Goal: Information Seeking & Learning: Check status

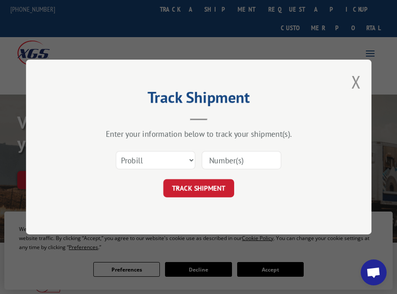
click at [191, 159] on select "Select category... Probill BOL PO" at bounding box center [156, 160] width 80 height 18
select select "bol"
click at [116, 151] on select "Select category... Probill BOL PO" at bounding box center [156, 160] width 80 height 18
click at [216, 159] on input at bounding box center [242, 160] width 80 height 18
type input "5530716"
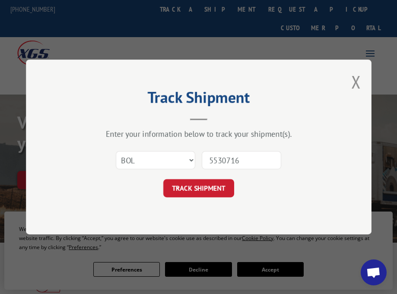
click button "TRACK SHIPMENT" at bounding box center [198, 188] width 71 height 18
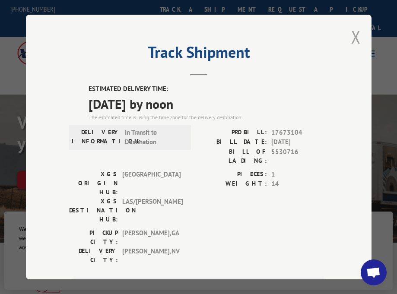
click at [354, 34] on button "Close modal" at bounding box center [356, 36] width 10 height 23
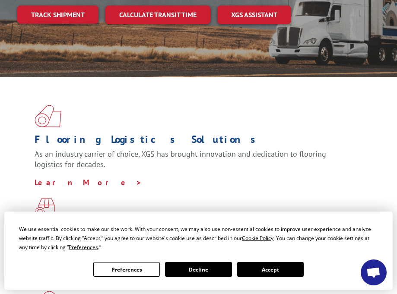
scroll to position [173, 0]
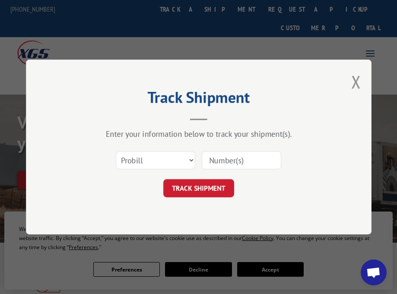
click at [207, 159] on input at bounding box center [242, 160] width 80 height 18
paste input "17051414"
type input "17051414"
click at [204, 185] on button "TRACK SHIPMENT" at bounding box center [198, 188] width 71 height 18
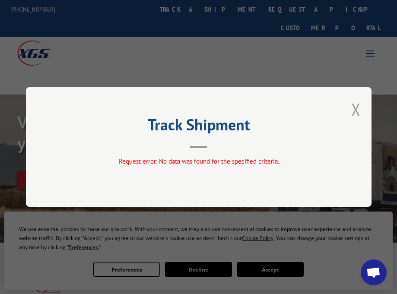
click at [357, 107] on button "Close modal" at bounding box center [356, 109] width 10 height 23
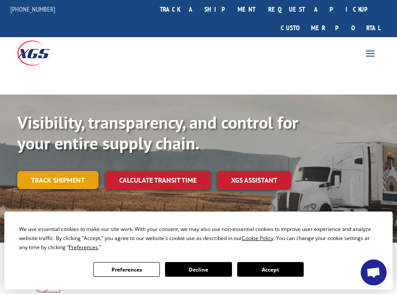
click at [61, 171] on link "Track shipment" at bounding box center [57, 180] width 81 height 18
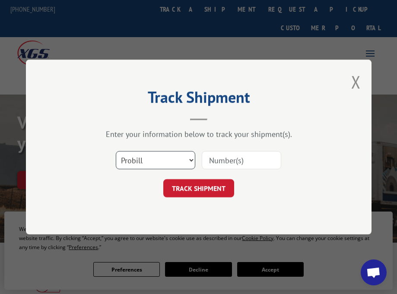
click at [190, 159] on select "Select category... Probill BOL PO" at bounding box center [156, 160] width 80 height 18
select select "bol"
click at [116, 151] on select "Select category... Probill BOL PO" at bounding box center [156, 160] width 80 height 18
click at [219, 162] on input at bounding box center [242, 160] width 80 height 18
type input "5415465"
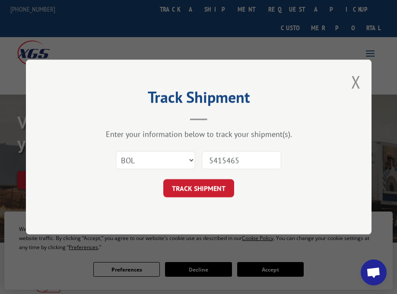
click button "TRACK SHIPMENT" at bounding box center [198, 188] width 71 height 18
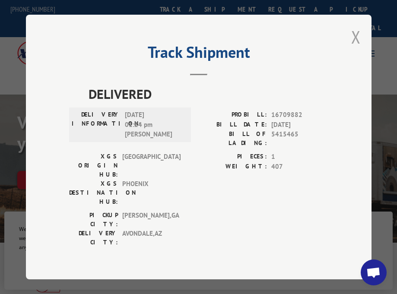
click at [354, 45] on button "Close modal" at bounding box center [356, 36] width 10 height 23
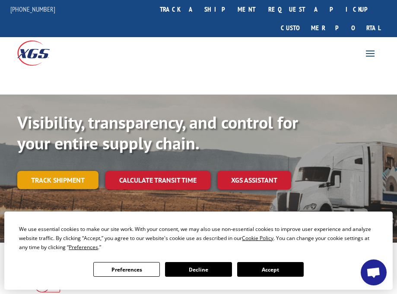
click at [60, 171] on link "Track shipment" at bounding box center [57, 180] width 81 height 18
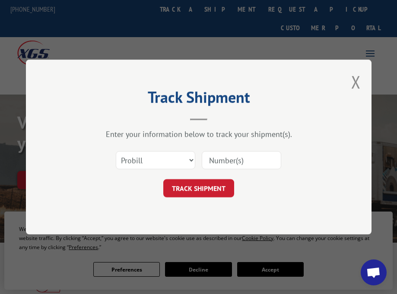
click at [228, 162] on input at bounding box center [242, 160] width 80 height 18
paste input "17051414"
type input "17051414"
click at [207, 191] on button "TRACK SHIPMENT" at bounding box center [198, 188] width 71 height 18
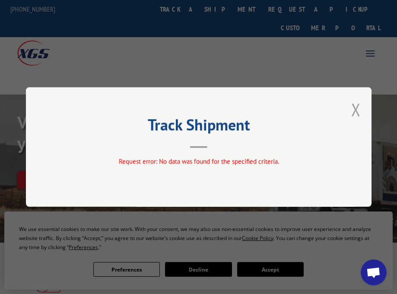
click at [358, 111] on button "Close modal" at bounding box center [356, 109] width 10 height 23
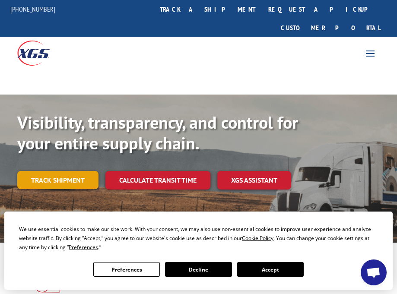
click at [68, 171] on link "Track shipment" at bounding box center [57, 180] width 81 height 18
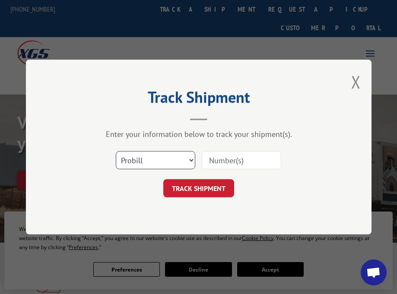
click at [193, 160] on select "Select category... Probill BOL PO" at bounding box center [156, 160] width 80 height 18
select select "po"
click at [116, 151] on select "Select category... Probill BOL PO" at bounding box center [156, 160] width 80 height 18
click at [220, 161] on input at bounding box center [242, 160] width 80 height 18
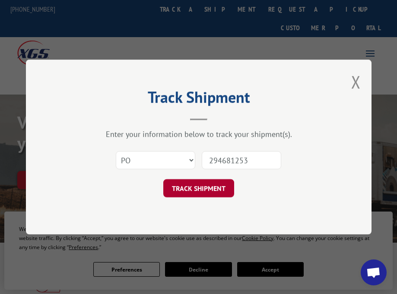
type input "294681253"
click at [203, 187] on button "TRACK SHIPMENT" at bounding box center [198, 188] width 71 height 18
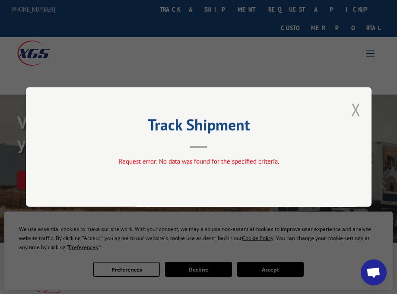
click at [356, 108] on button "Close modal" at bounding box center [356, 109] width 10 height 23
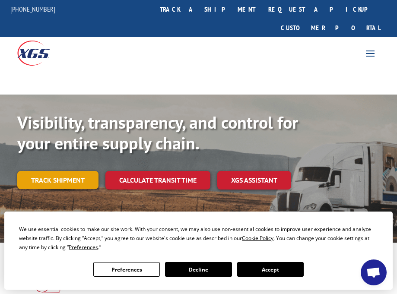
click at [79, 171] on link "Track shipment" at bounding box center [57, 180] width 81 height 18
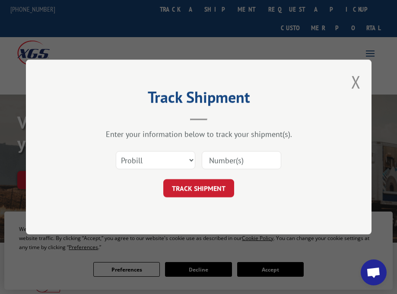
click at [227, 159] on input at bounding box center [242, 160] width 80 height 18
type input "16709882"
click button "TRACK SHIPMENT" at bounding box center [198, 188] width 71 height 18
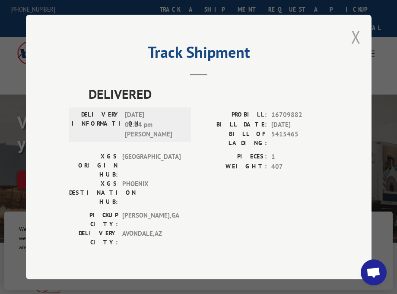
click at [354, 44] on button "Close modal" at bounding box center [356, 36] width 10 height 23
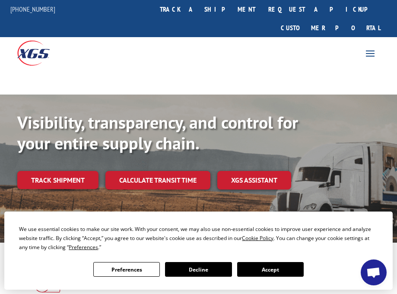
click at [304, 262] on button "Accept" at bounding box center [270, 269] width 67 height 15
